Goal: Find specific page/section: Find specific page/section

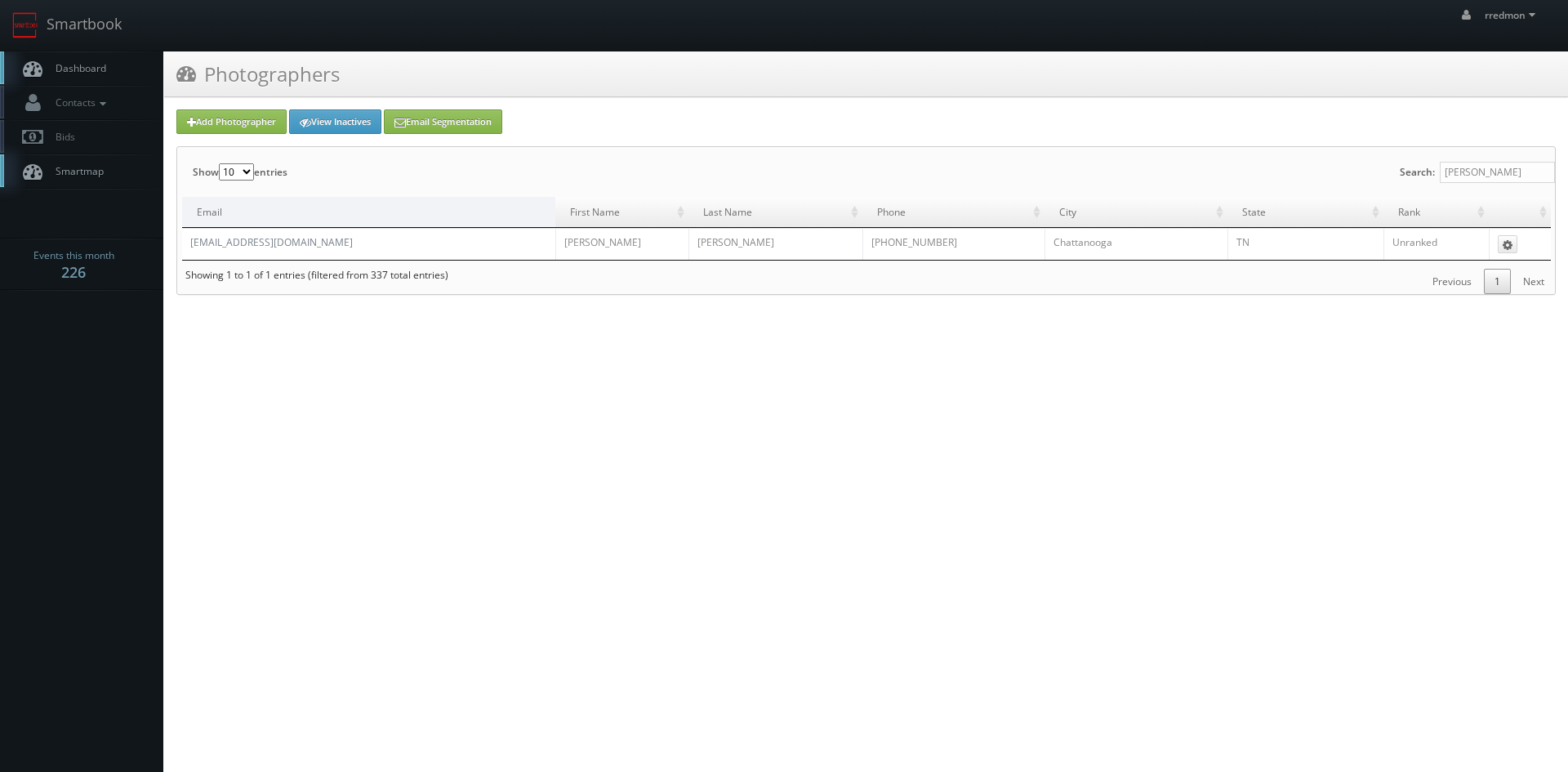
click at [87, 68] on span "Dashboard" at bounding box center [77, 68] width 58 height 14
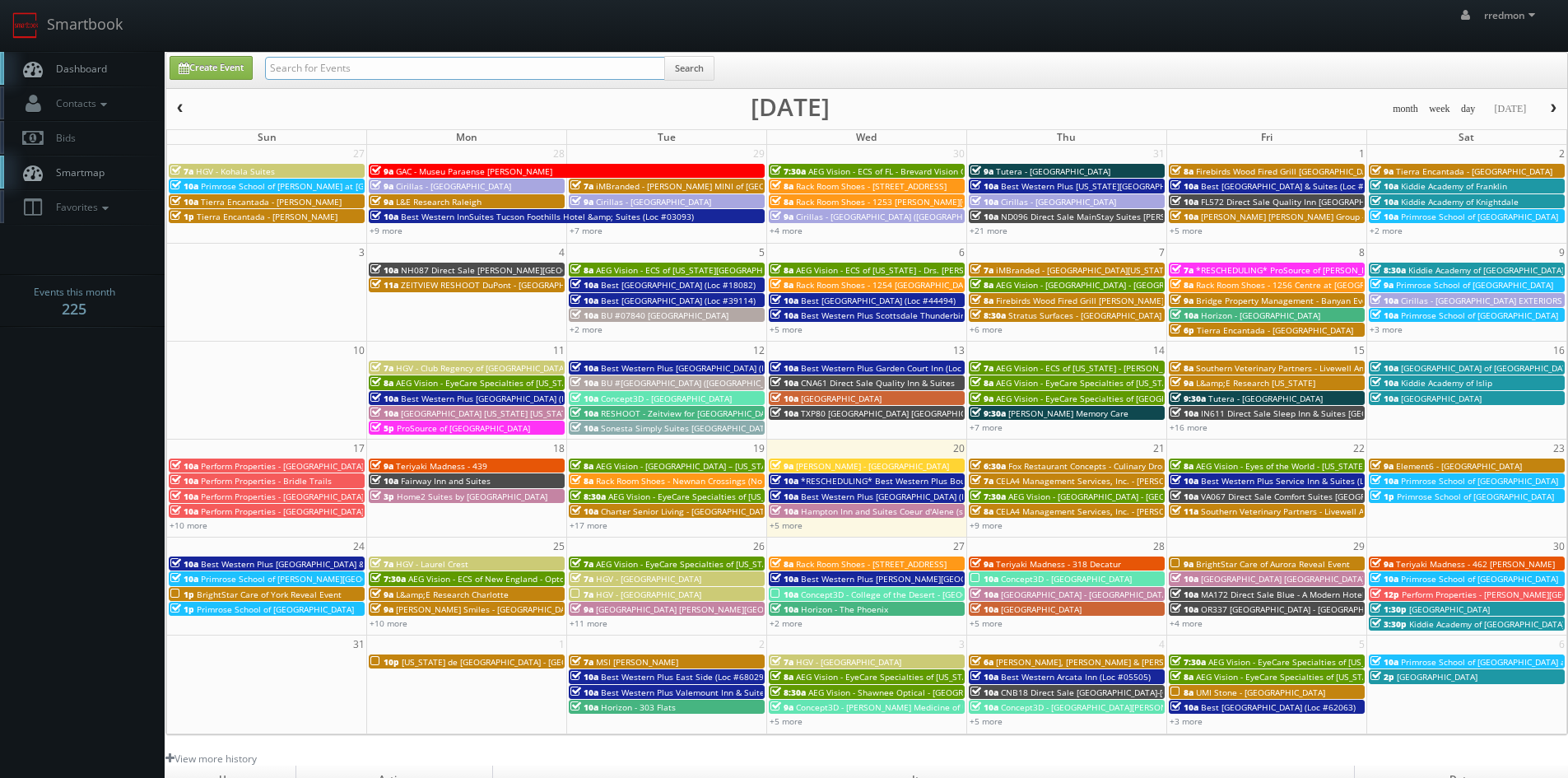
click at [339, 70] on input "text" at bounding box center [465, 68] width 400 height 23
type input "latonya"
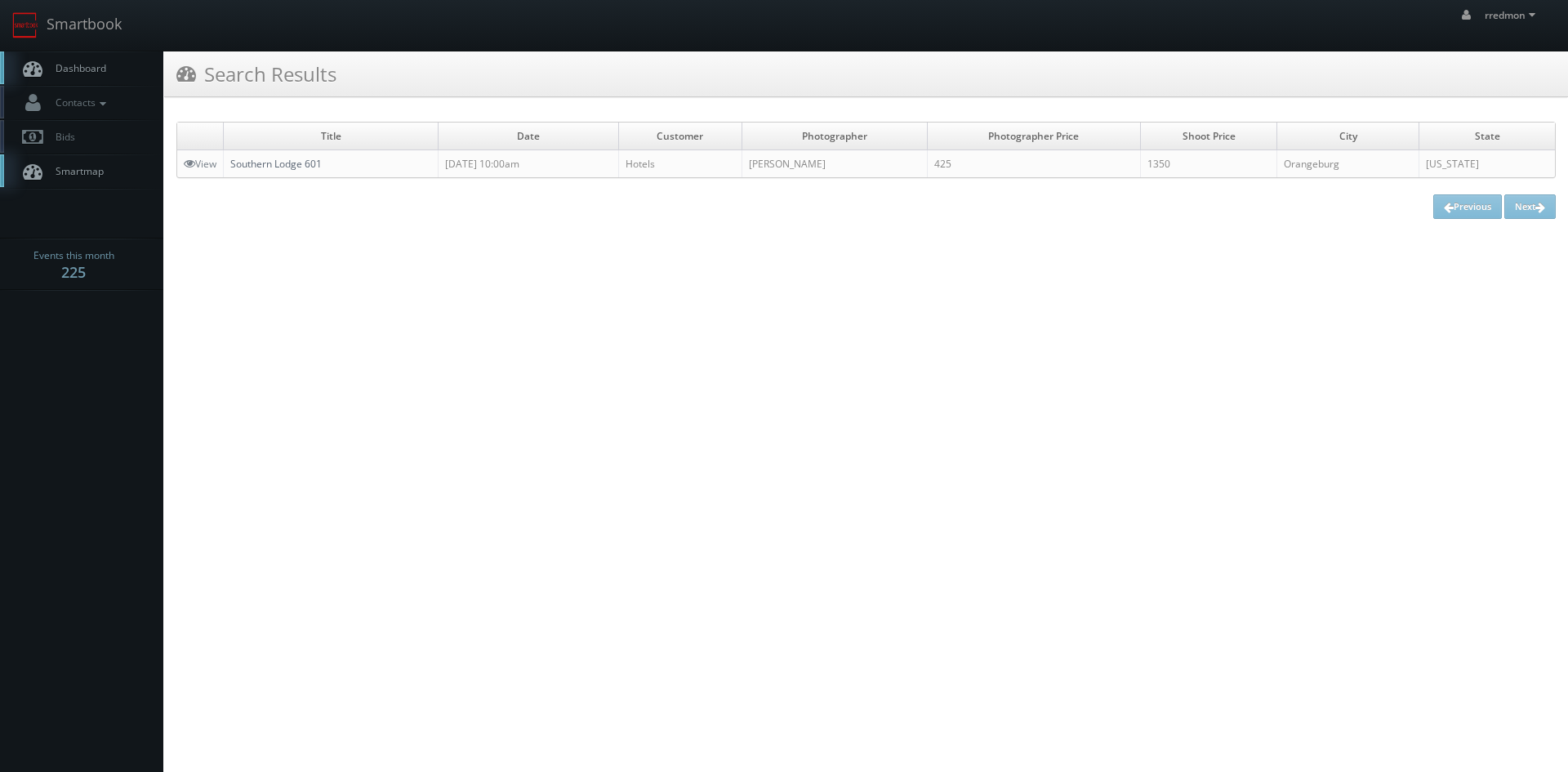
click at [307, 165] on link "Southern Lodge 601" at bounding box center [276, 164] width 91 height 14
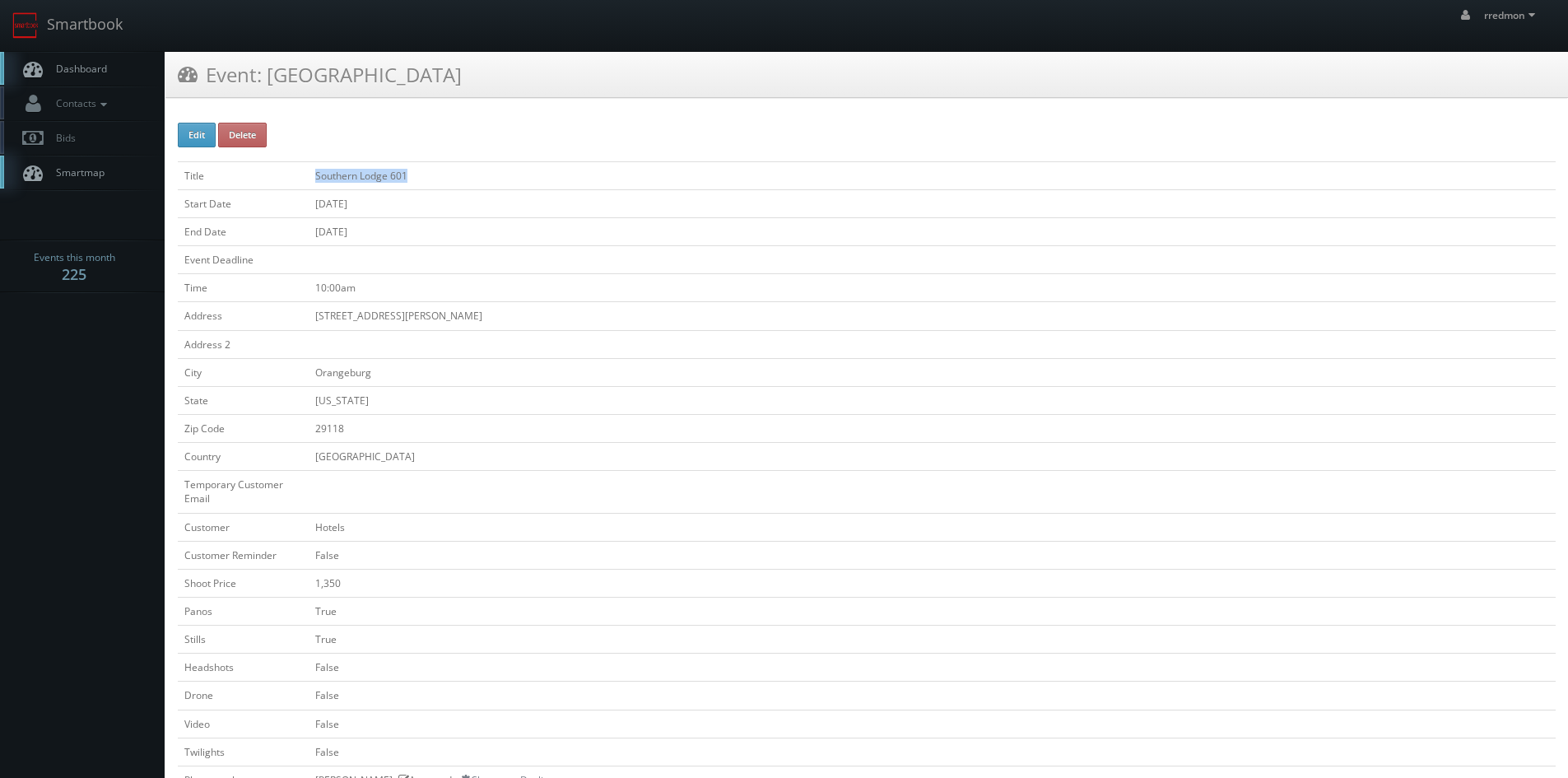
drag, startPoint x: 410, startPoint y: 172, endPoint x: 312, endPoint y: 175, distance: 98.0
click at [312, 175] on td "Southern Lodge 601" at bounding box center [932, 175] width 1247 height 28
copy td "Southern Lodge 601"
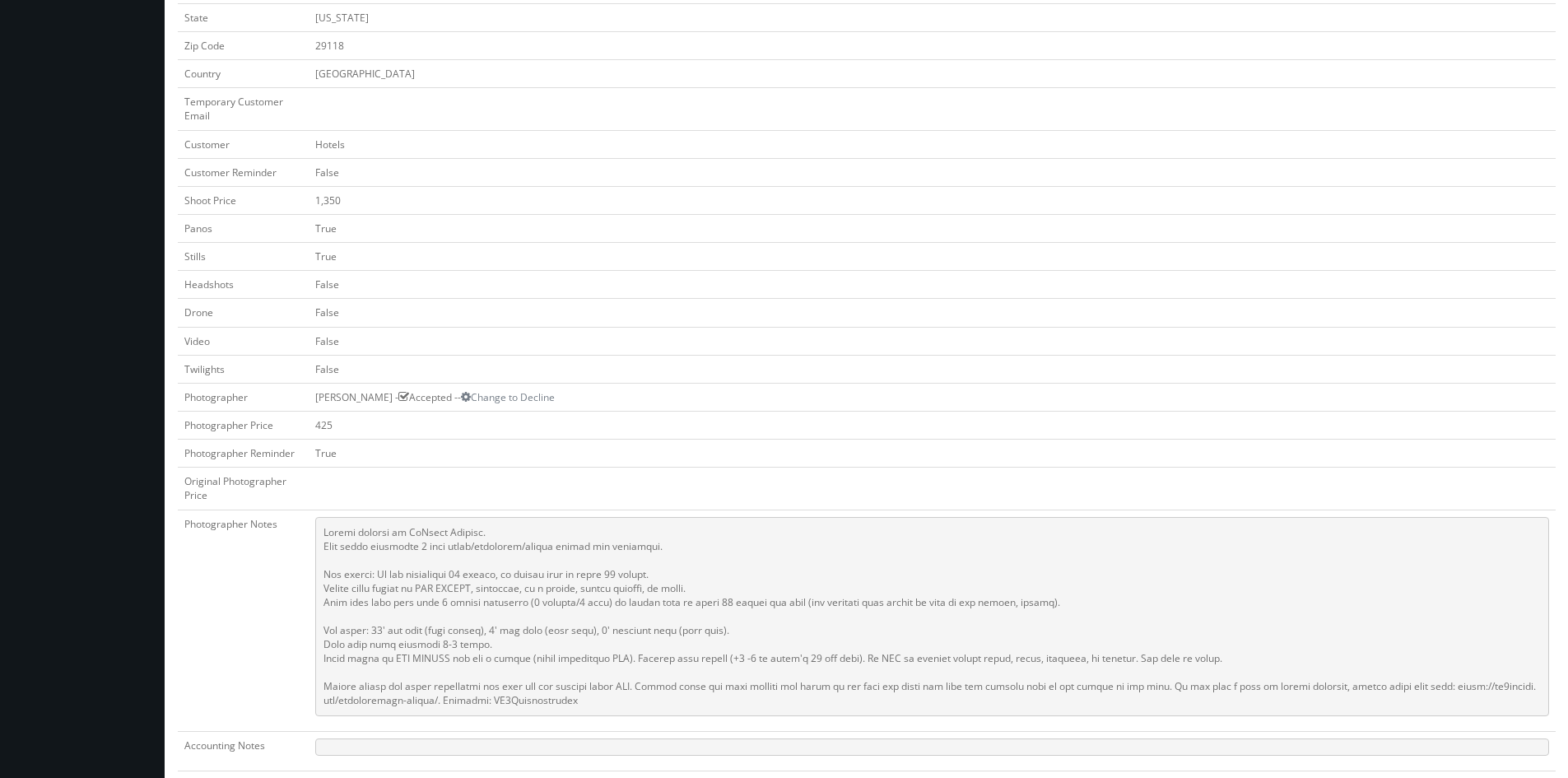
scroll to position [54, 0]
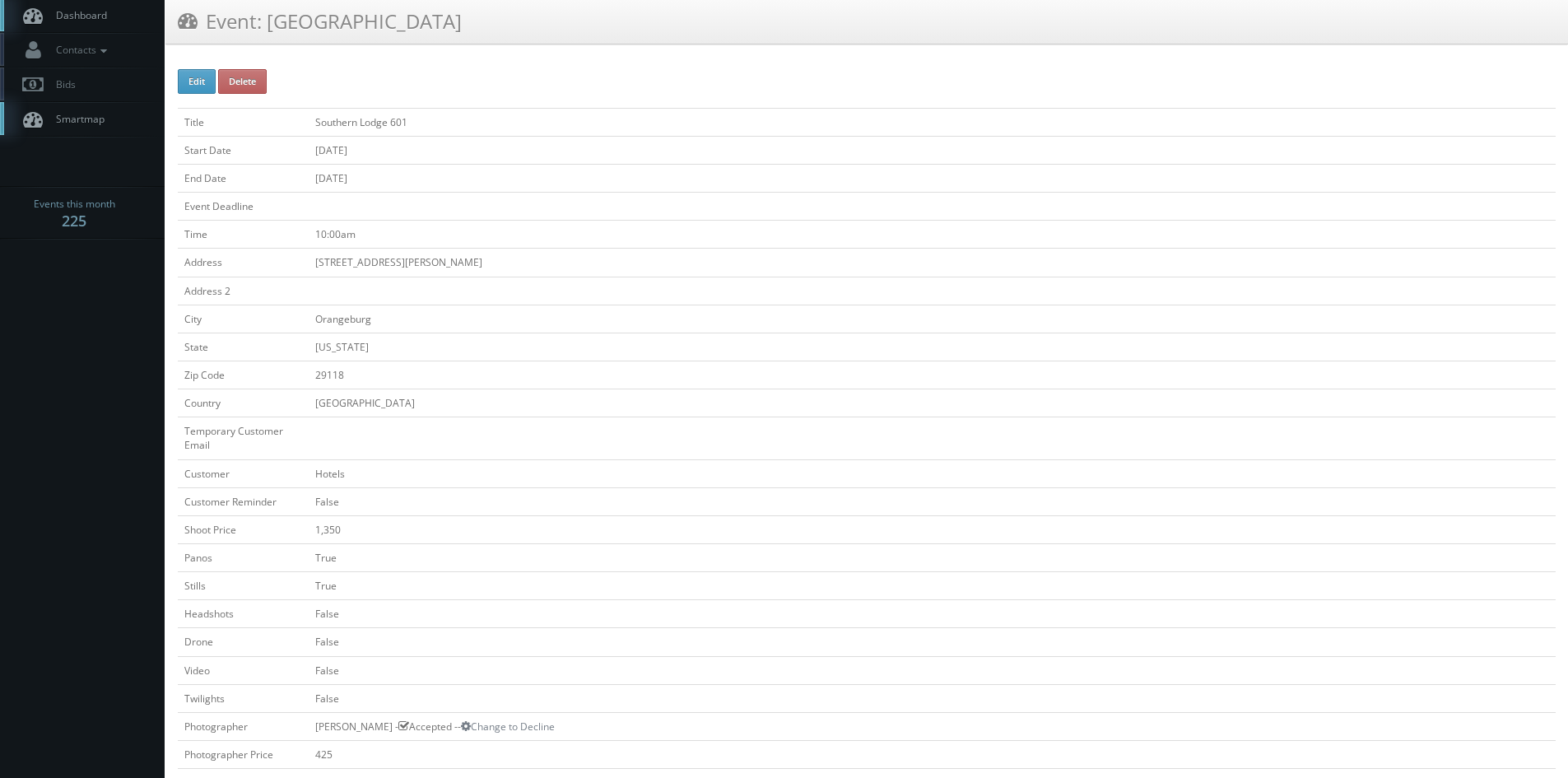
click at [336, 472] on td "Hotels" at bounding box center [932, 473] width 1247 height 28
drag, startPoint x: 428, startPoint y: 122, endPoint x: 313, endPoint y: 121, distance: 115.0
click at [313, 121] on td "Southern Lodge 601" at bounding box center [932, 122] width 1247 height 28
copy td "Southern Lodge 601"
